Goal: Task Accomplishment & Management: Manage account settings

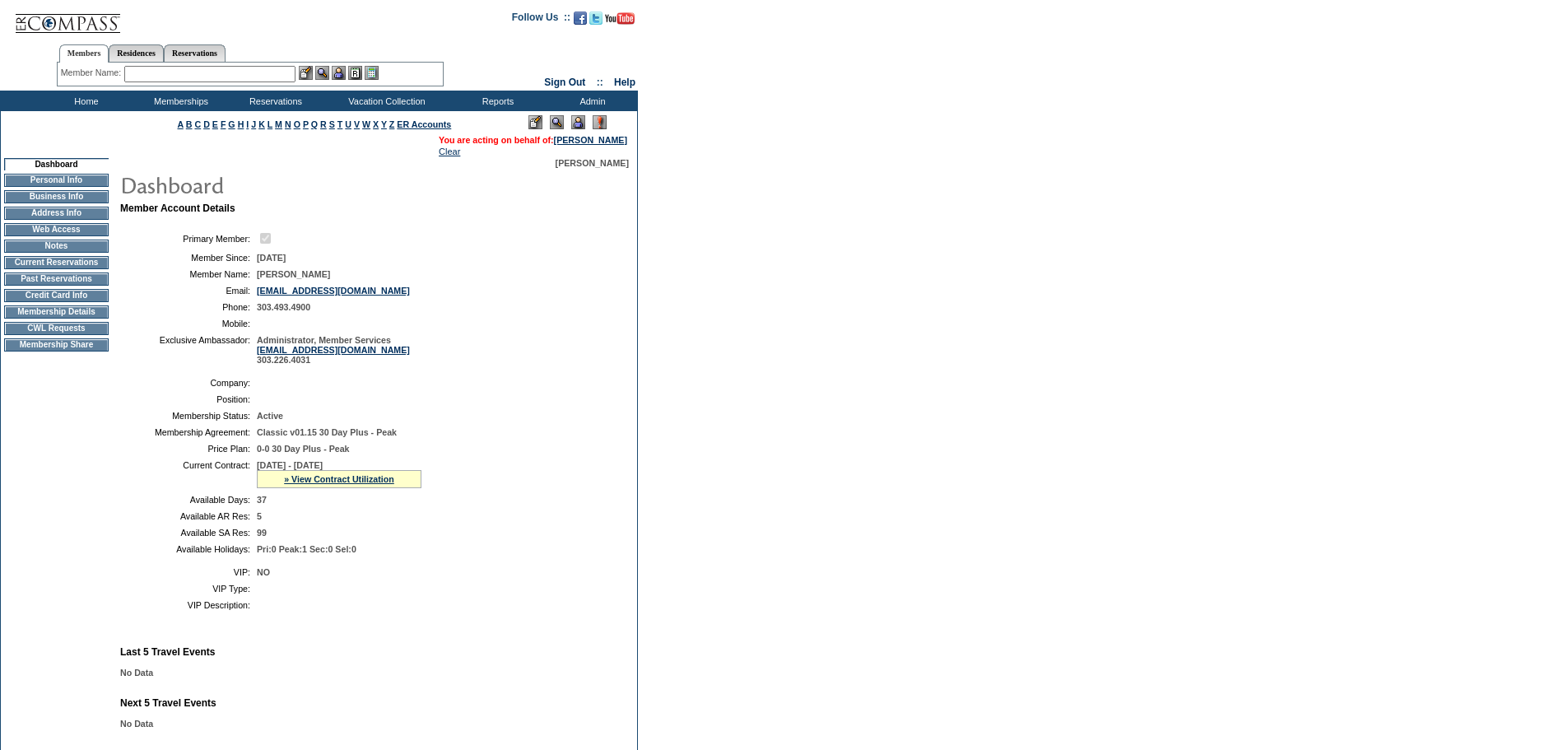
click at [532, 119] on img at bounding box center [535, 122] width 14 height 14
click at [64, 184] on td "Personal Info" at bounding box center [55, 180] width 104 height 13
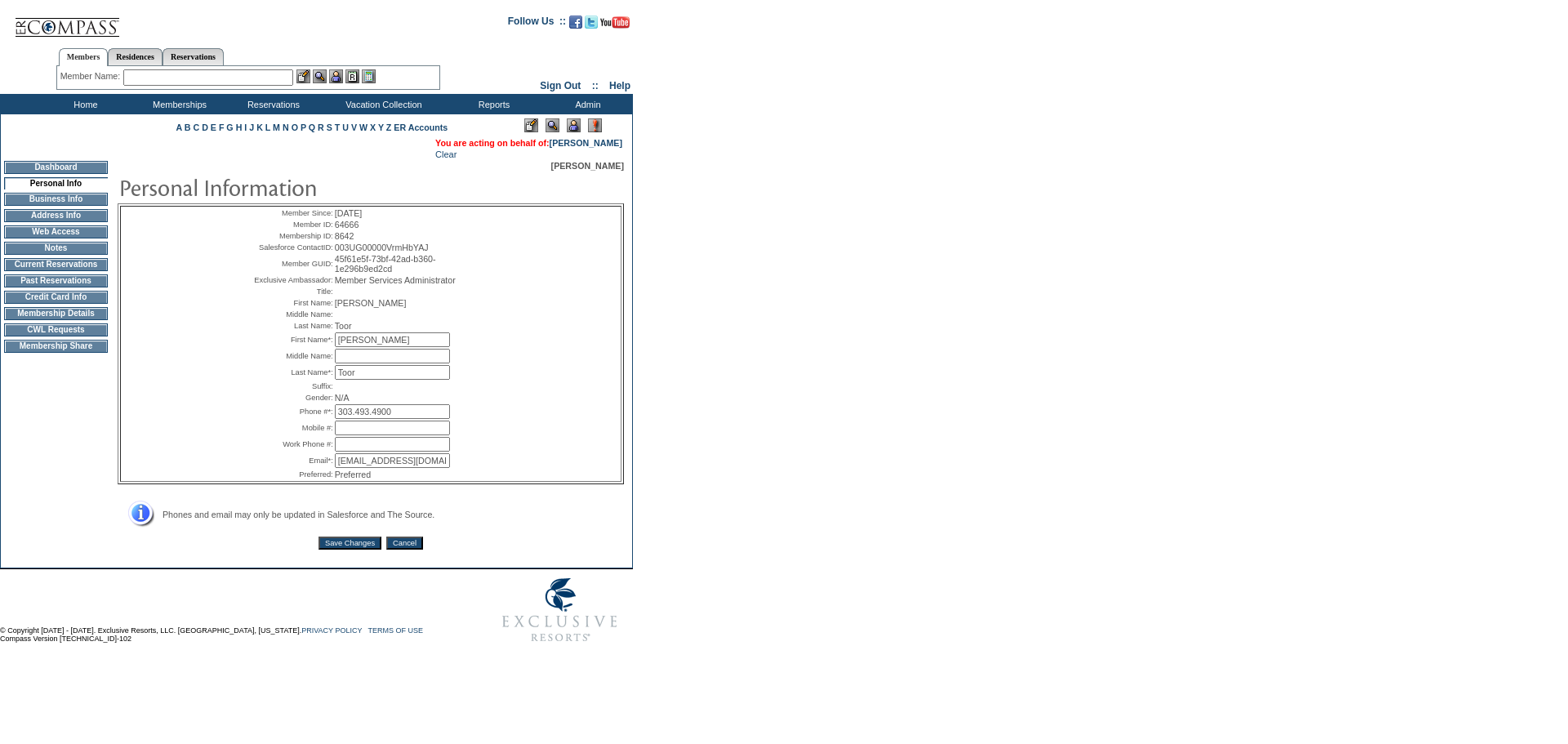
drag, startPoint x: 404, startPoint y: 442, endPoint x: 314, endPoint y: 442, distance: 90.0
click at [314, 419] on tr "Phone #*: 303.493.4900 *" at bounding box center [370, 412] width 241 height 15
type input "973.903.4062"
drag, startPoint x: 337, startPoint y: 498, endPoint x: 580, endPoint y: 527, distance: 244.7
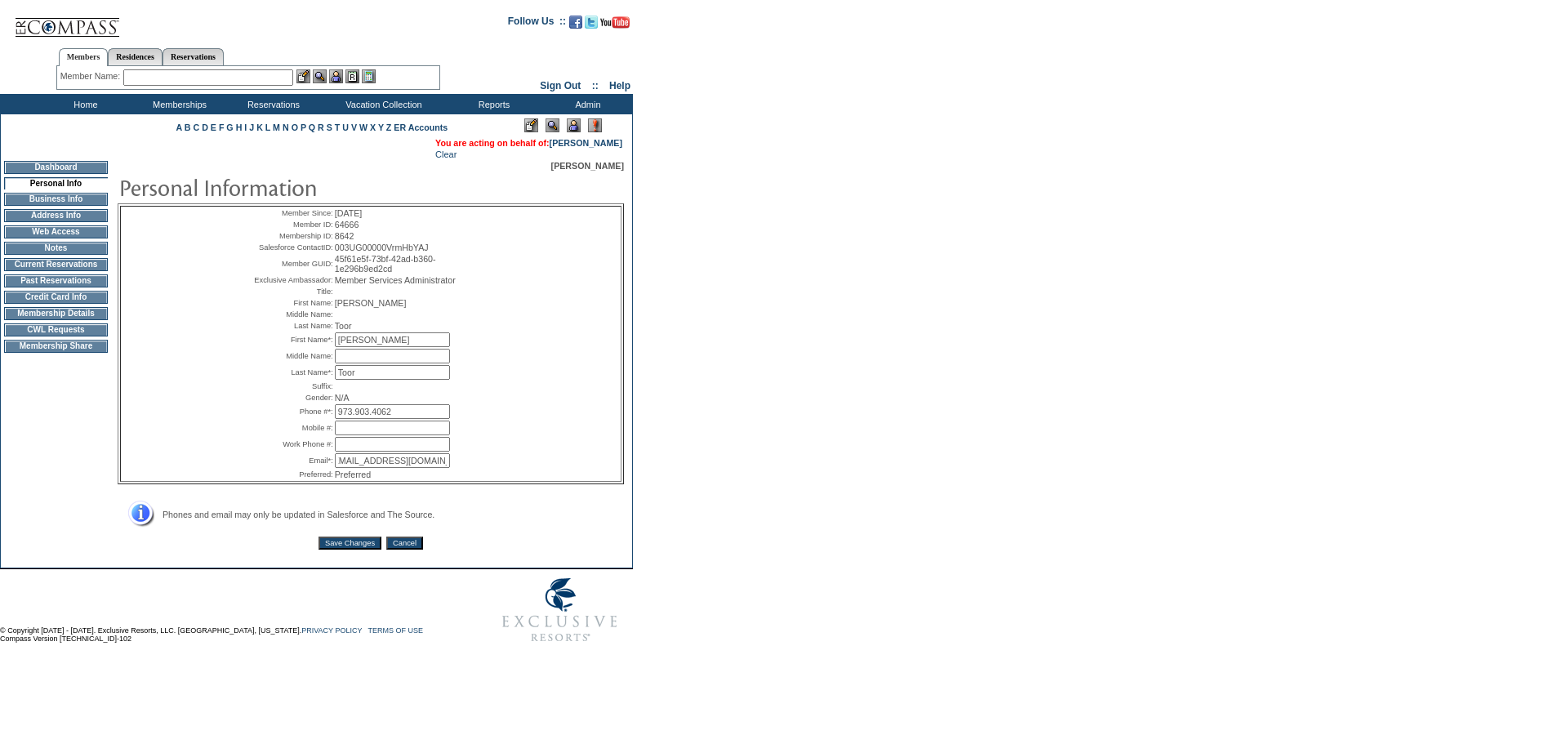
click at [580, 528] on div "Member Since: 10/1/2025 Member ID: 64666 Membership ID: 8642 Salesforce Contact…" at bounding box center [370, 349] width 506 height 357
type input "[EMAIL_ADDRESS][DOMAIN_NAME]"
click at [360, 550] on input "Save Changes" at bounding box center [350, 544] width 62 height 13
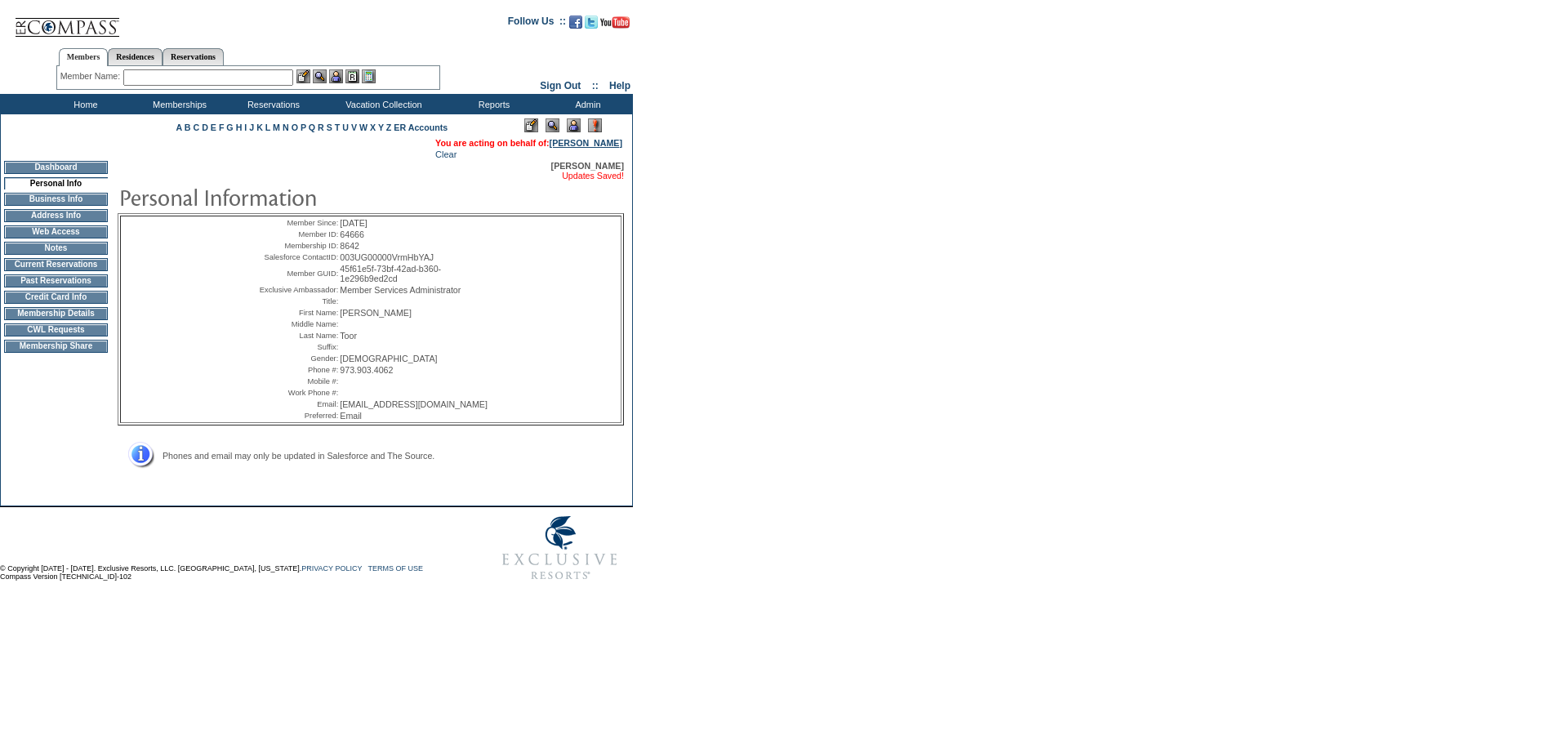
click at [571, 146] on link "[PERSON_NAME]" at bounding box center [586, 143] width 73 height 10
